Goal: Task Accomplishment & Management: Manage account settings

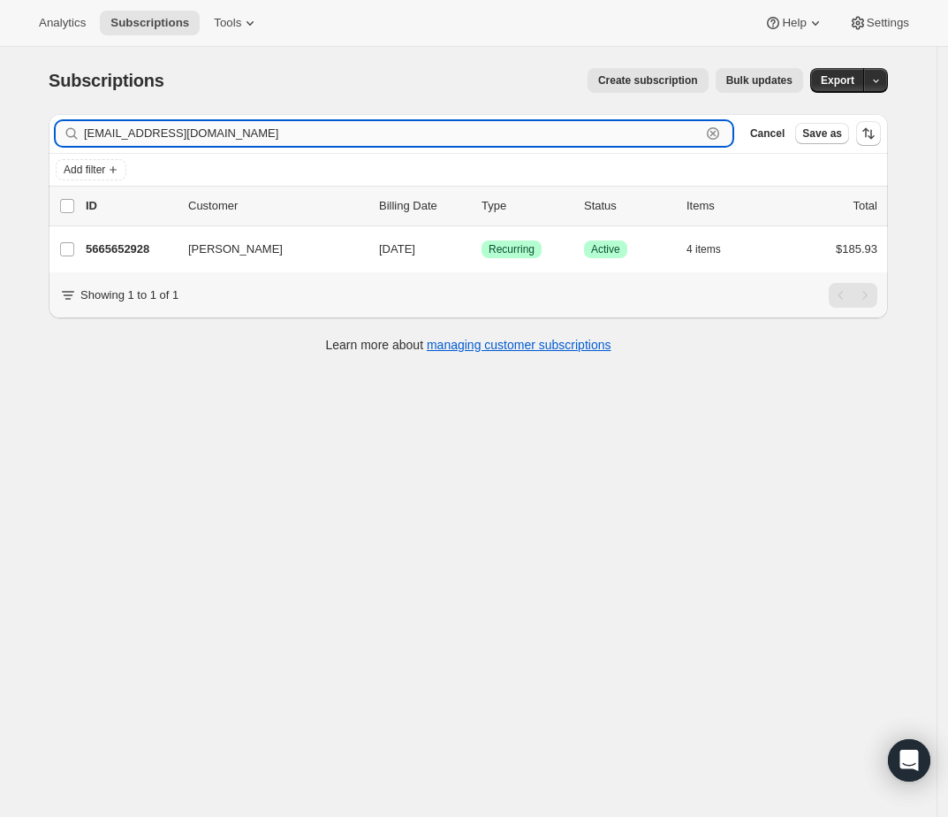
click at [730, 130] on div "[EMAIL_ADDRESS][DOMAIN_NAME] Clear" at bounding box center [394, 133] width 677 height 25
click at [721, 133] on icon "button" at bounding box center [713, 134] width 18 height 18
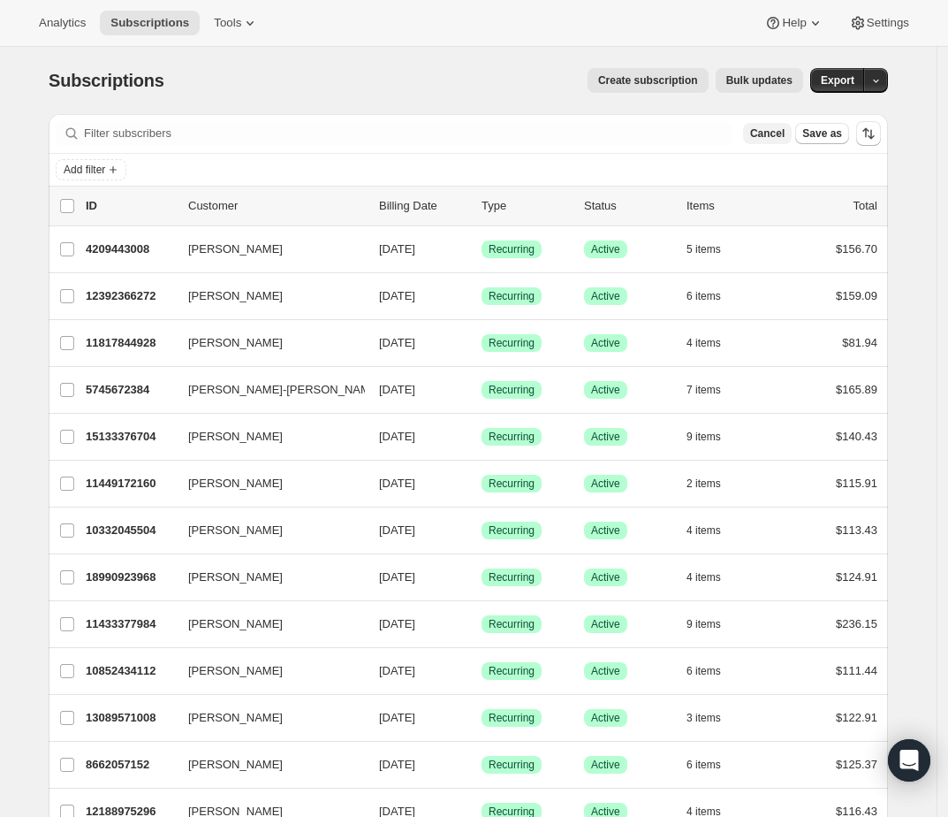
click at [768, 129] on span "Cancel" at bounding box center [767, 133] width 34 height 14
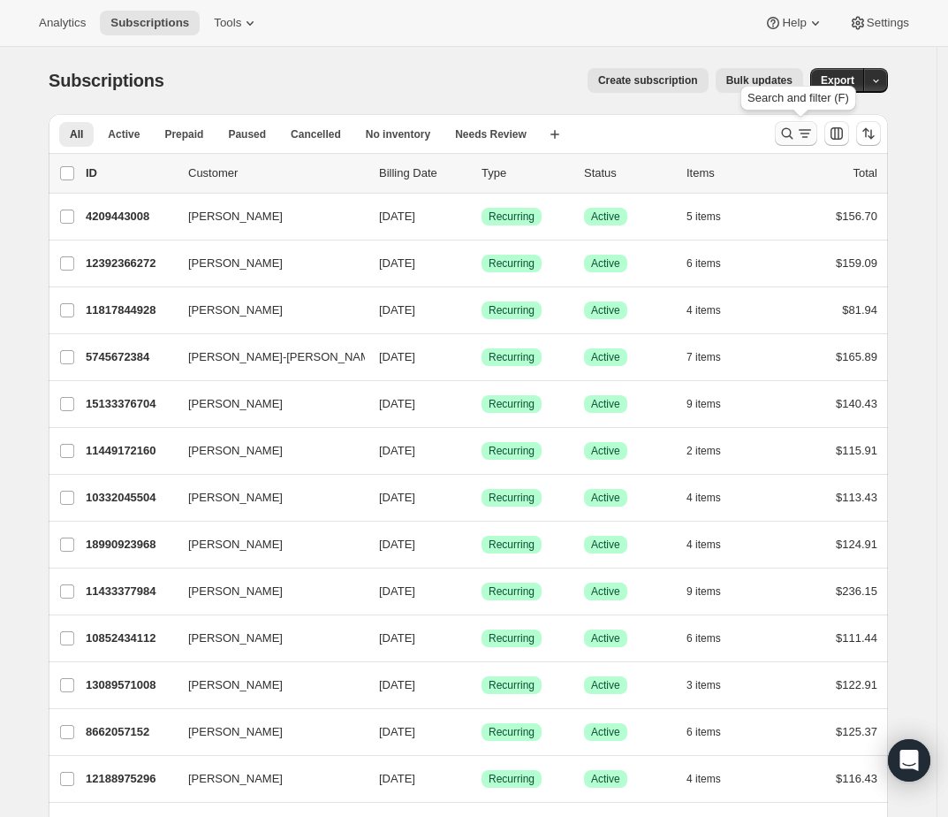
click at [792, 137] on icon "Search and filter results" at bounding box center [787, 133] width 11 height 11
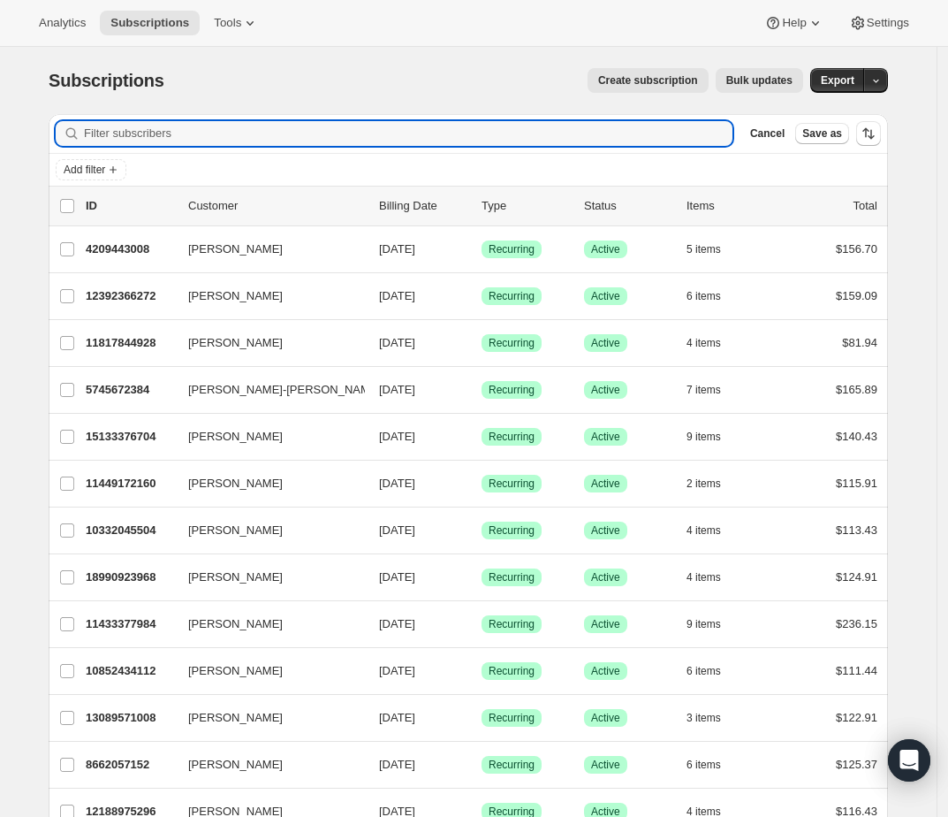
paste input "debweiler16@gmail.com"
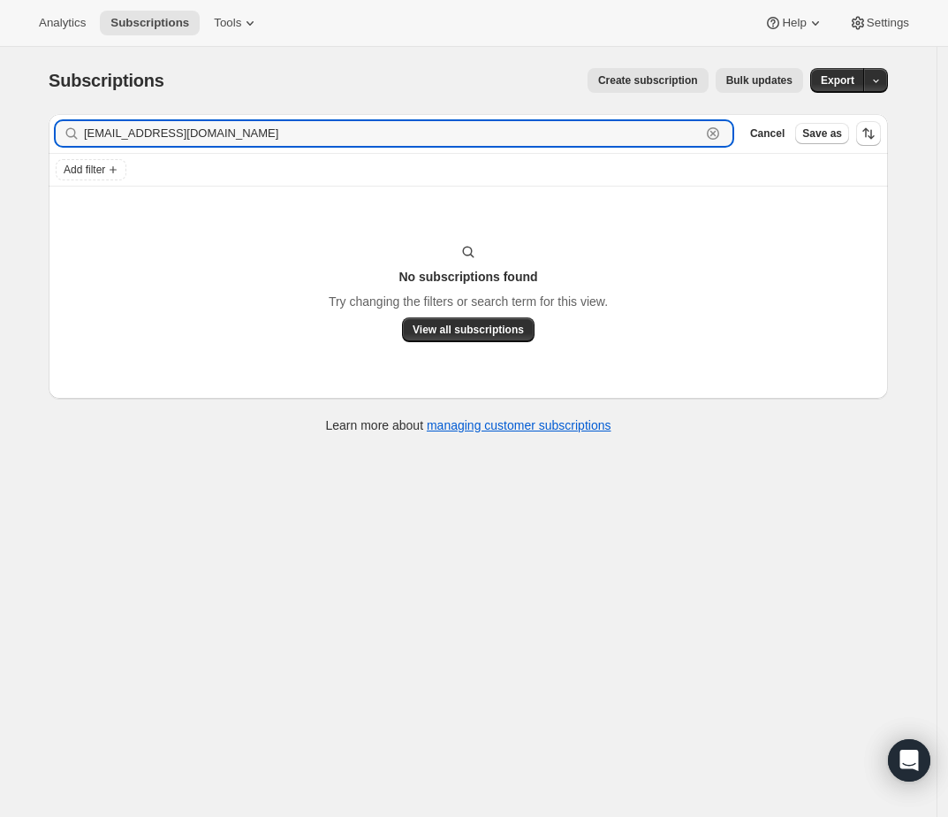
type input "debweiler16@gmail.com"
